Goal: Book appointment/travel/reservation

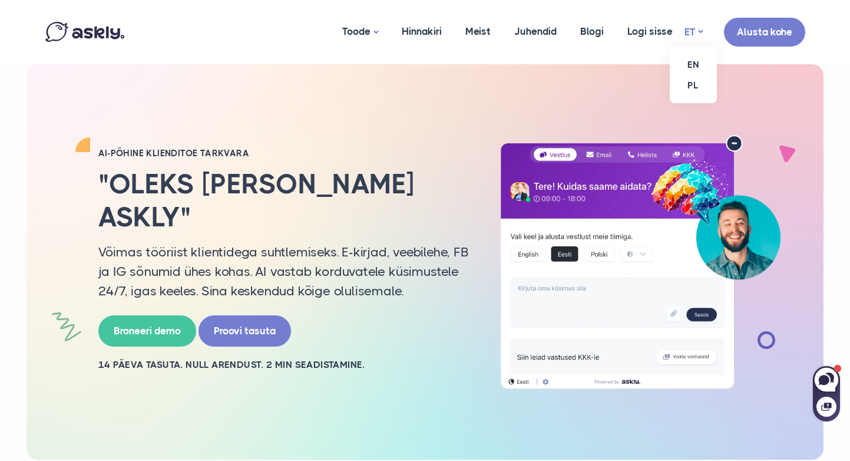
click at [697, 28] on link "ET" at bounding box center [693, 32] width 18 height 17
click at [696, 60] on link "EN" at bounding box center [693, 64] width 47 height 21
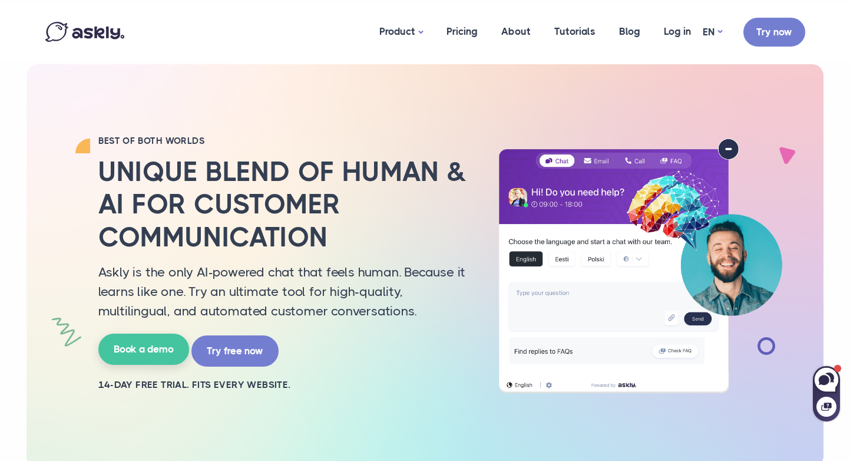
click at [154, 355] on link "Book a demo" at bounding box center [143, 348] width 91 height 31
click at [710, 65] on link "ET" at bounding box center [711, 64] width 47 height 21
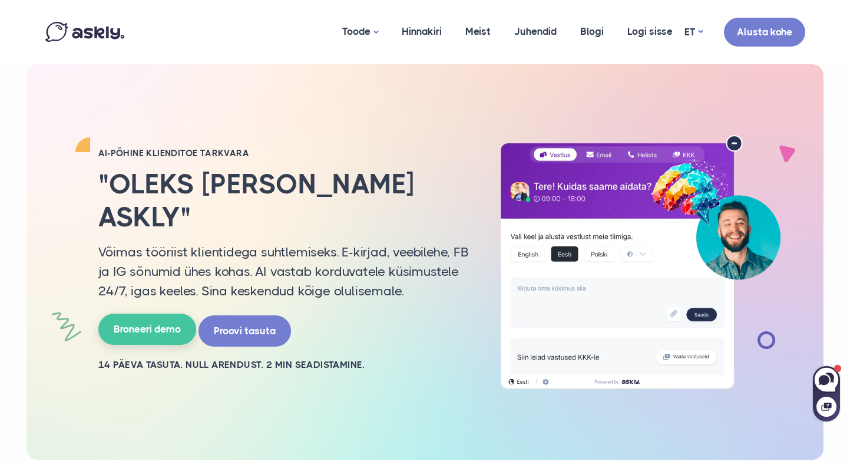
click at [147, 313] on link "Broneeri demo" at bounding box center [147, 328] width 98 height 31
select select "**"
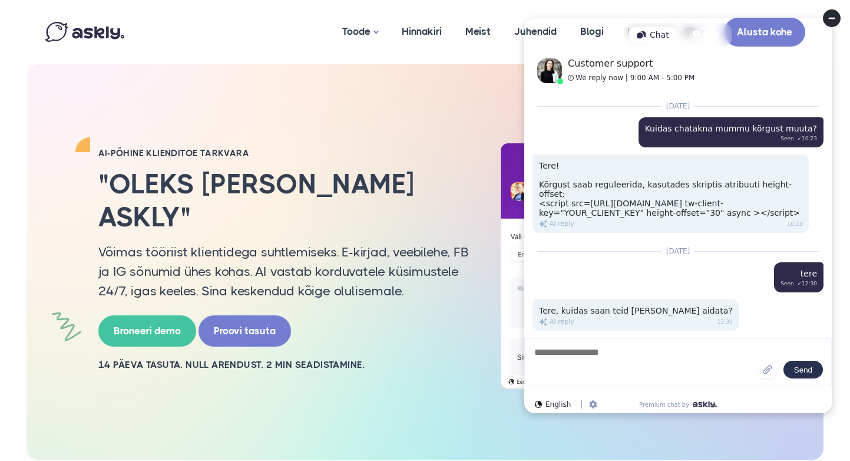
click at [832, 24] on circle at bounding box center [832, 18] width 18 height 18
